Goal: Information Seeking & Learning: Understand process/instructions

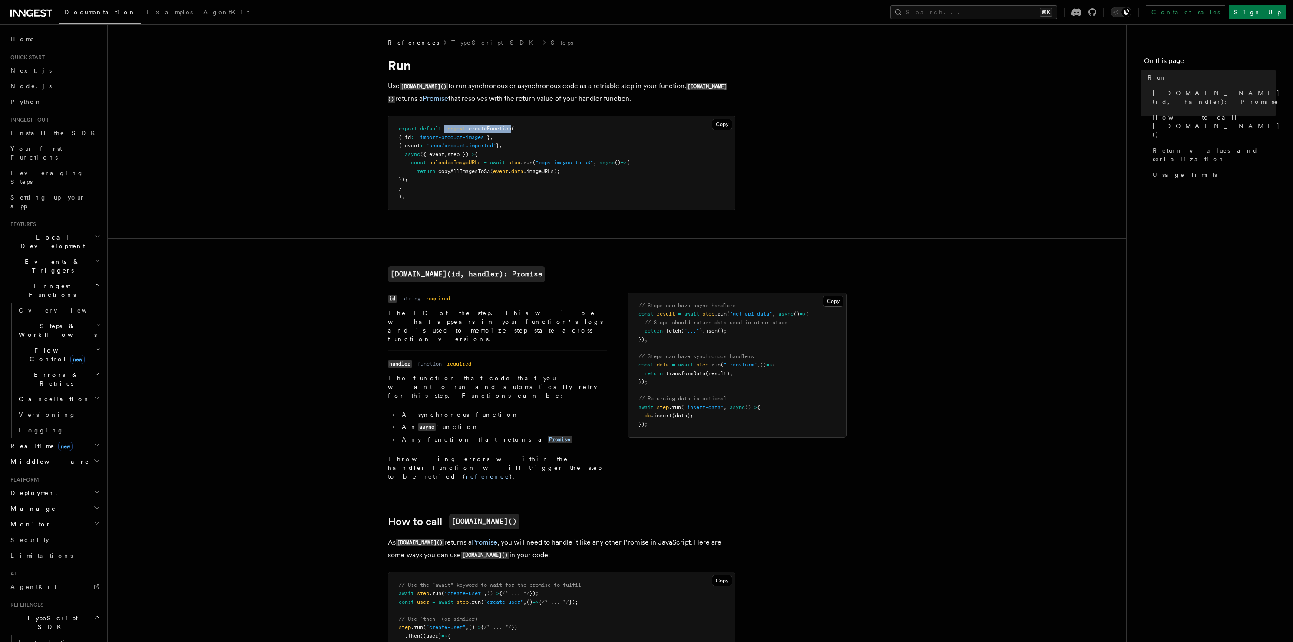
drag, startPoint x: 445, startPoint y: 131, endPoint x: 514, endPoint y: 130, distance: 68.6
click at [514, 130] on span "export default inngest .createFunction (" at bounding box center [457, 129] width 116 height 6
copy span "inngest .createFunction"
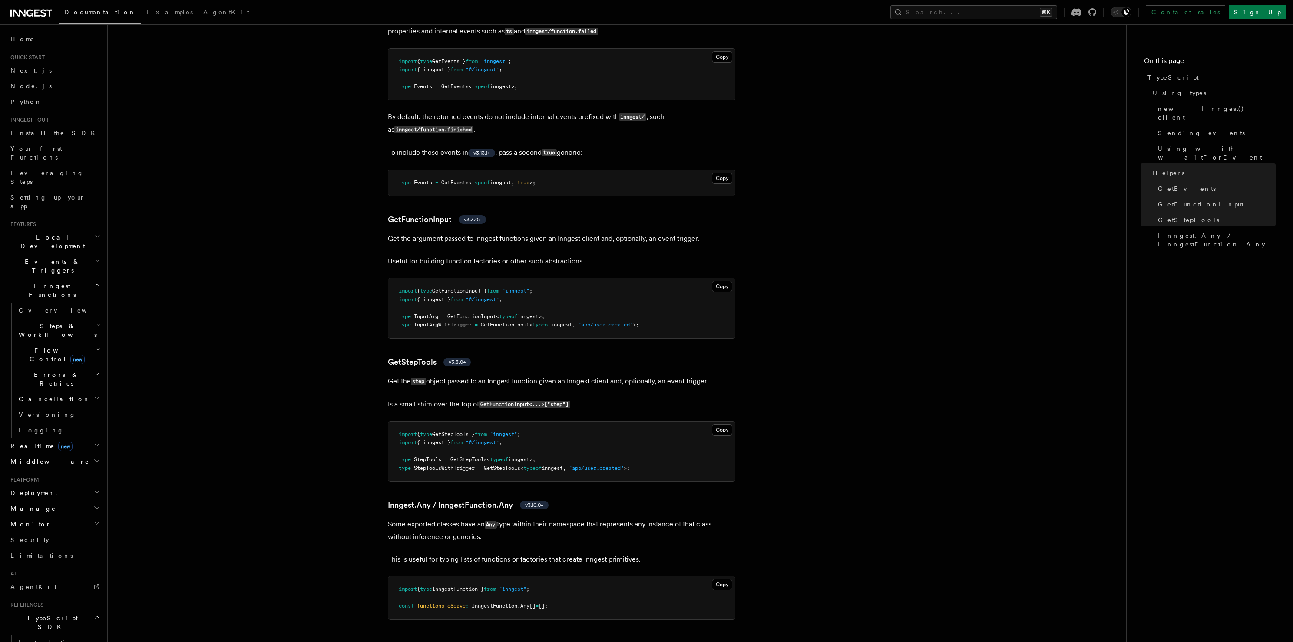
scroll to position [1720, 0]
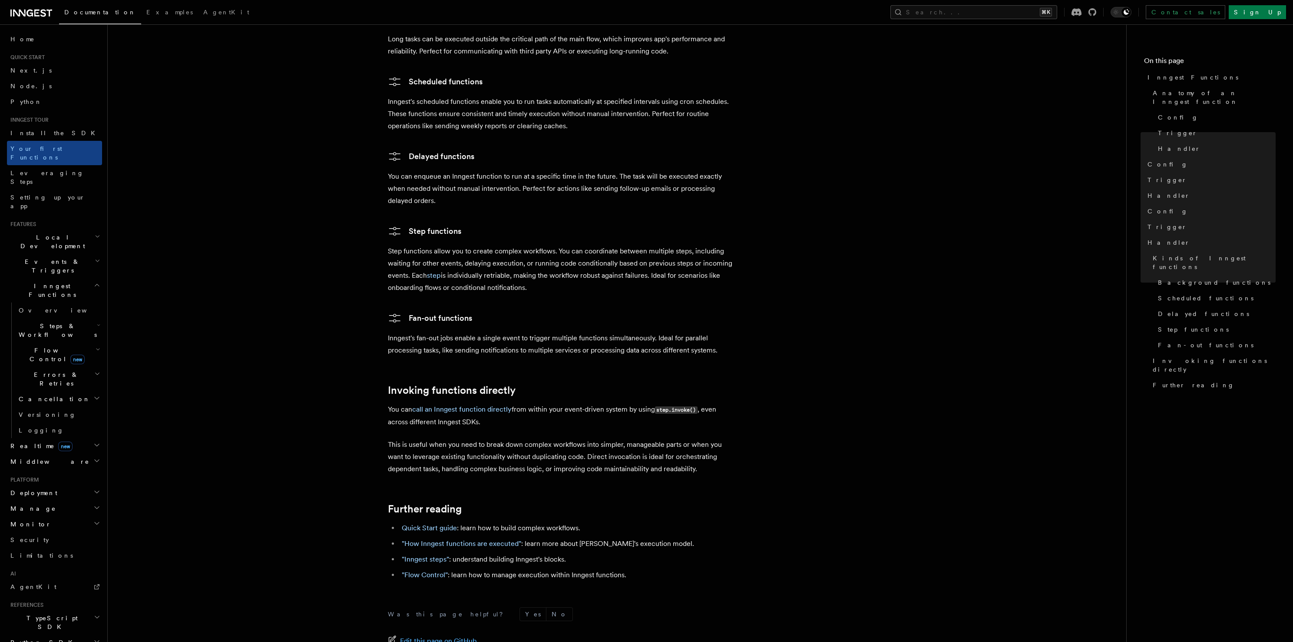
scroll to position [1490, 0]
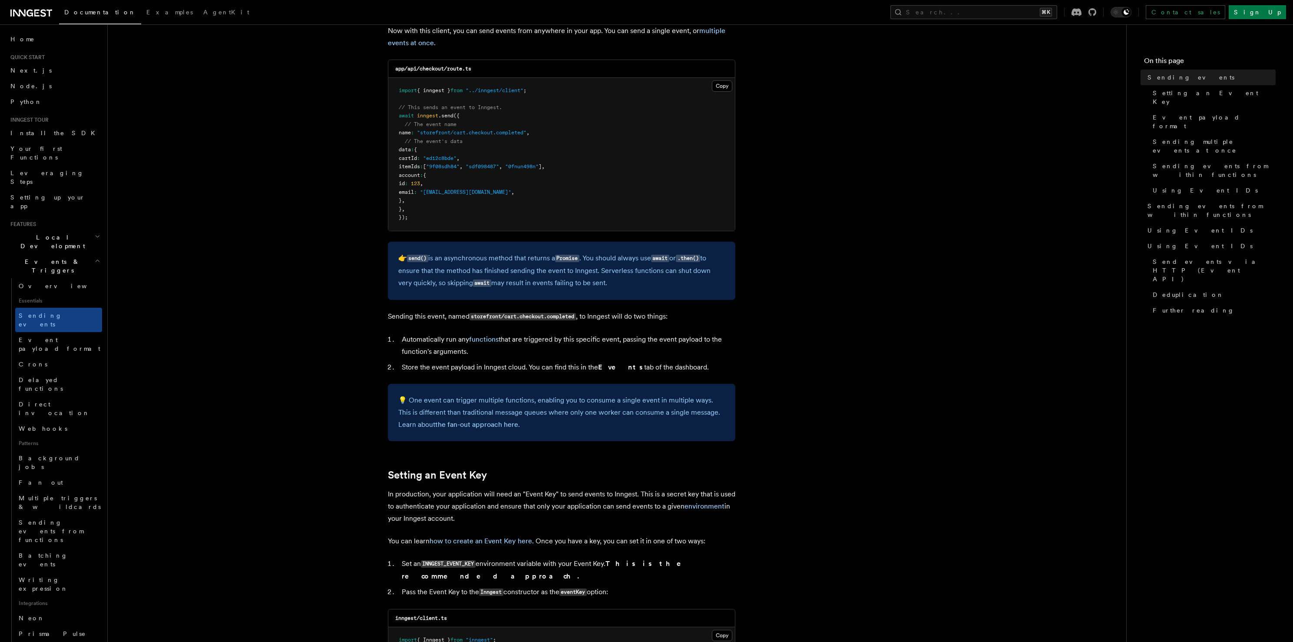
scroll to position [237, 0]
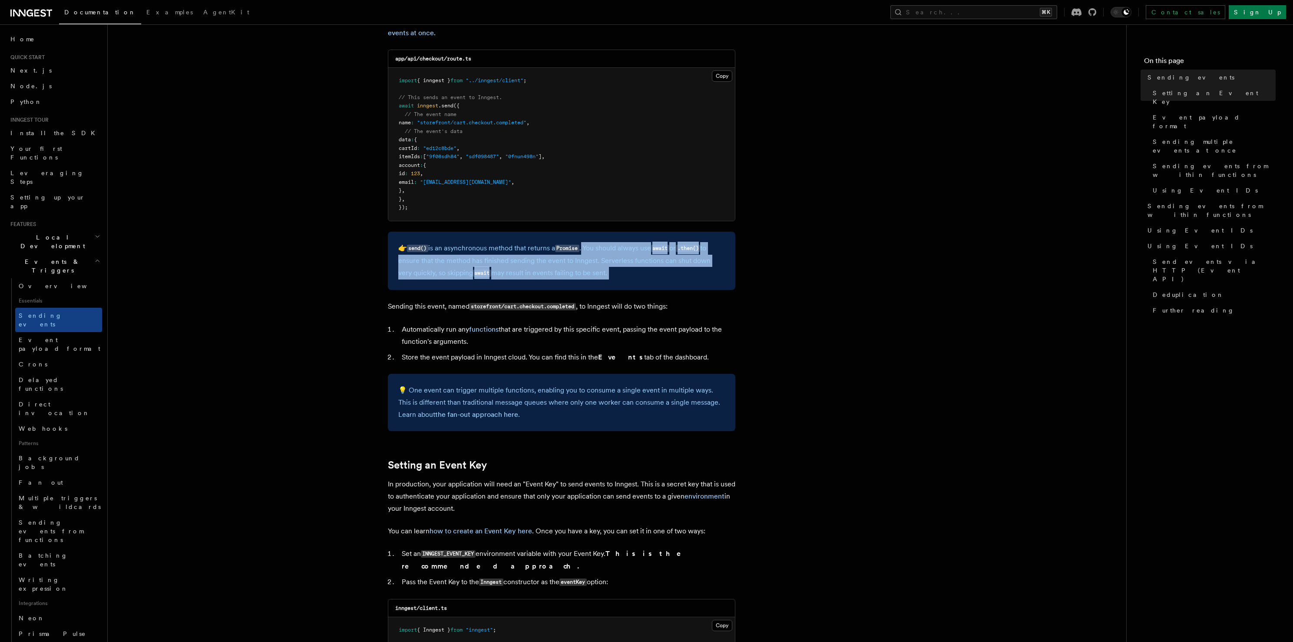
drag, startPoint x: 587, startPoint y: 241, endPoint x: 617, endPoint y: 291, distance: 57.9
click at [617, 289] on div "👉 send() is an asynchronous method that returns a Promise . You should always u…" at bounding box center [562, 261] width 348 height 58
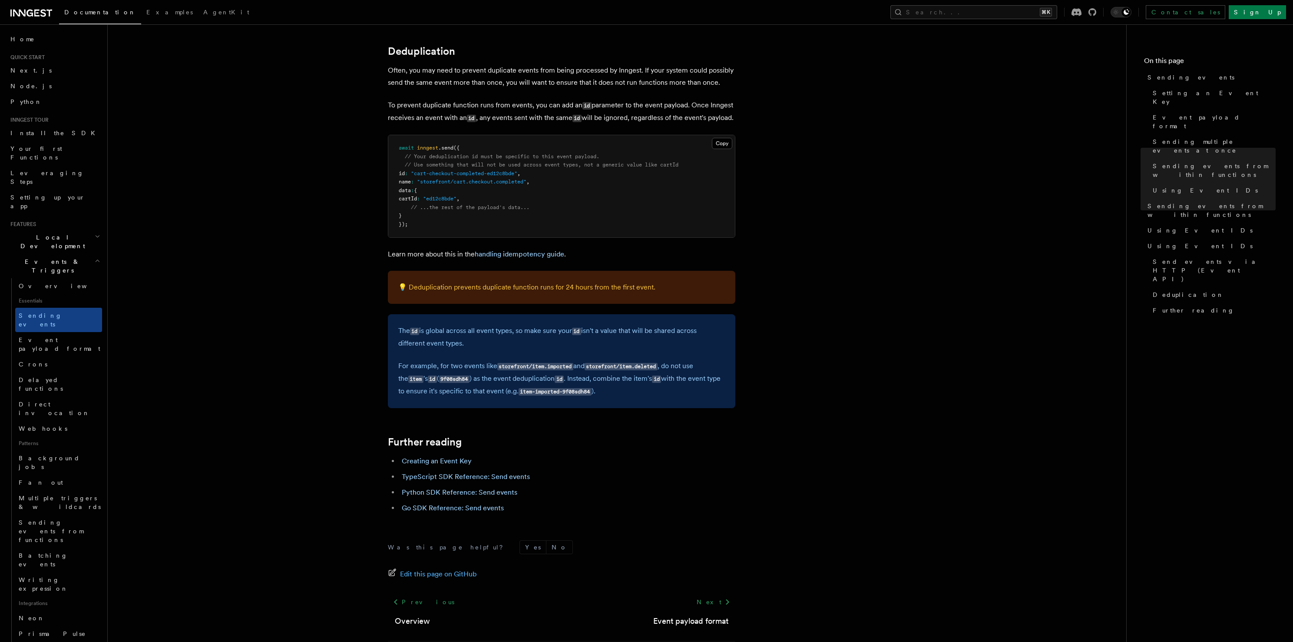
scroll to position [2242, 0]
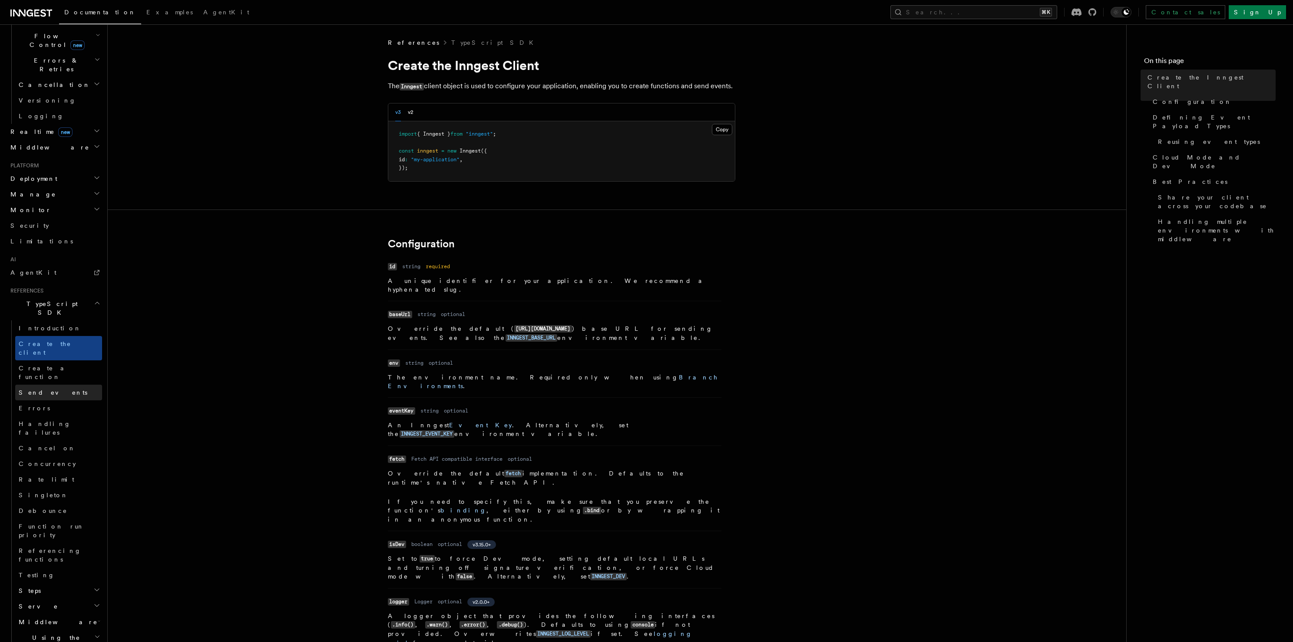
click at [27, 389] on span "Send events" at bounding box center [53, 392] width 69 height 7
